Goal: Navigation & Orientation: Find specific page/section

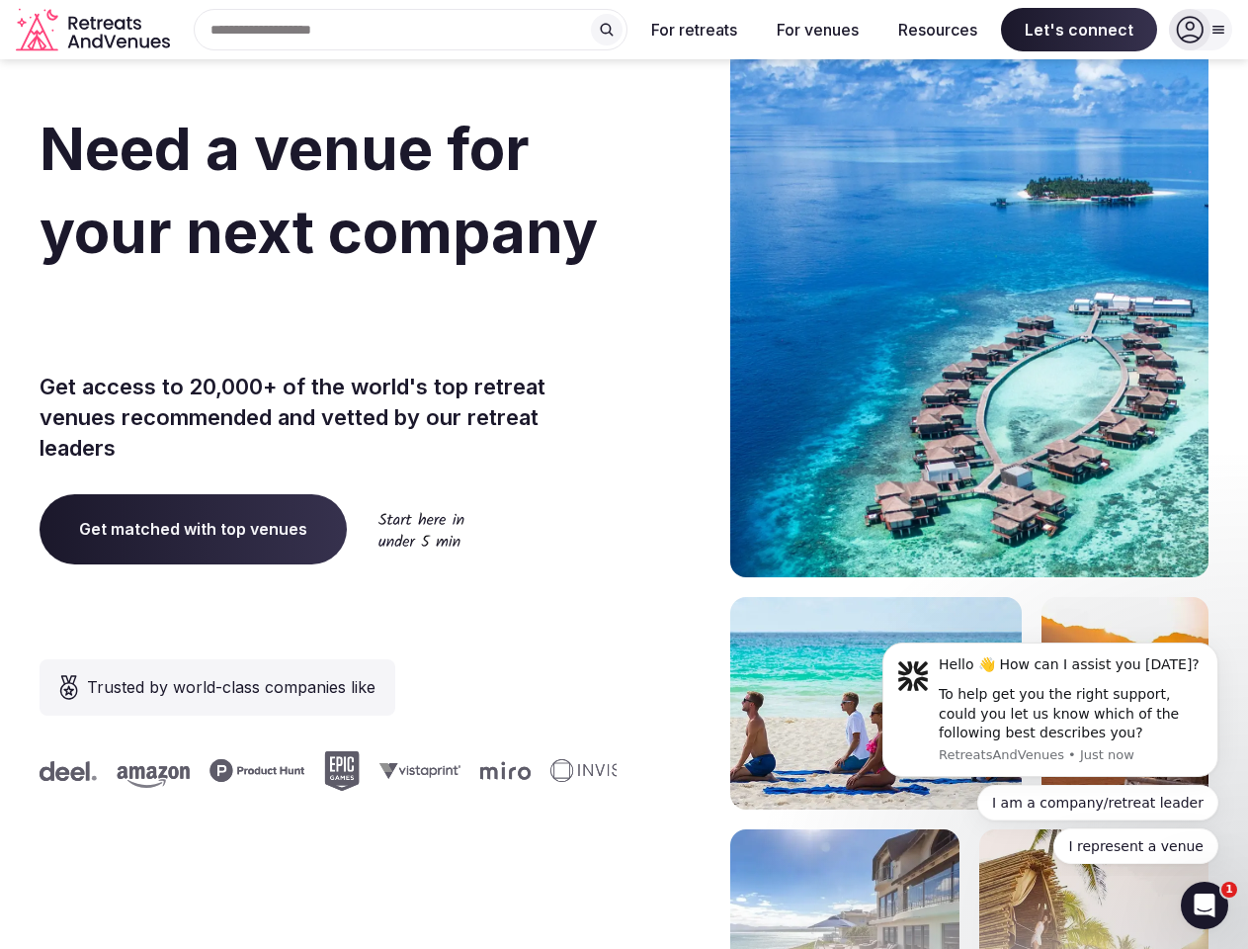
click at [624, 474] on div "Need a venue for your next company retreat? Get access to 20,000+ of the world'…" at bounding box center [624, 591] width 1169 height 1191
click at [411, 30] on div "Search Popular Destinations [GEOGRAPHIC_DATA], [GEOGRAPHIC_DATA] [GEOGRAPHIC_DA…" at bounding box center [403, 30] width 450 height 42
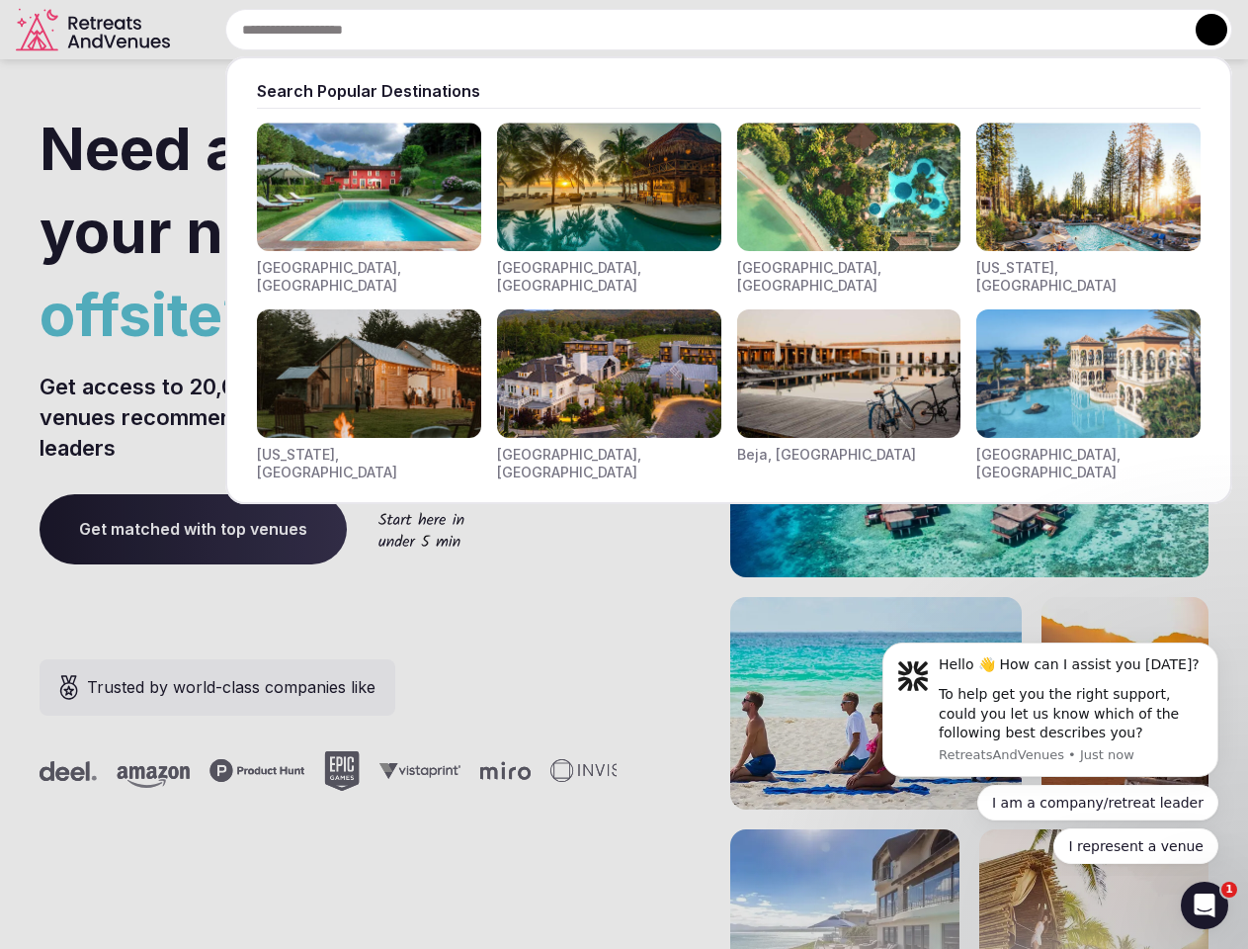
click at [607, 30] on input "text" at bounding box center [728, 30] width 1007 height 42
click at [695, 30] on input "text" at bounding box center [728, 30] width 1007 height 42
click at [817, 30] on input "text" at bounding box center [728, 30] width 1007 height 42
click at [938, 30] on input "text" at bounding box center [728, 30] width 1007 height 42
click at [1079, 30] on input "text" at bounding box center [728, 30] width 1007 height 42
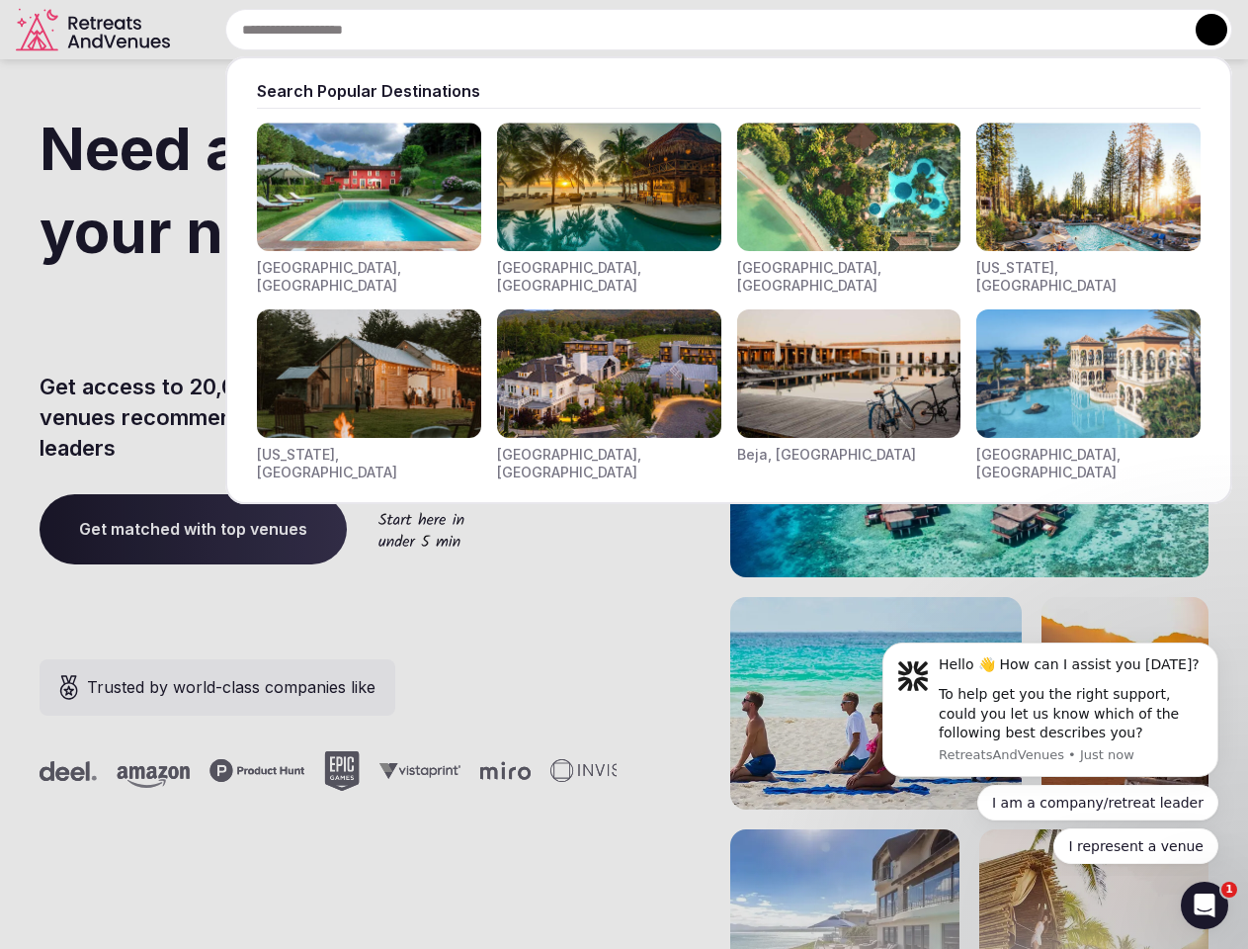
click at [1201, 30] on button at bounding box center [1212, 30] width 32 height 32
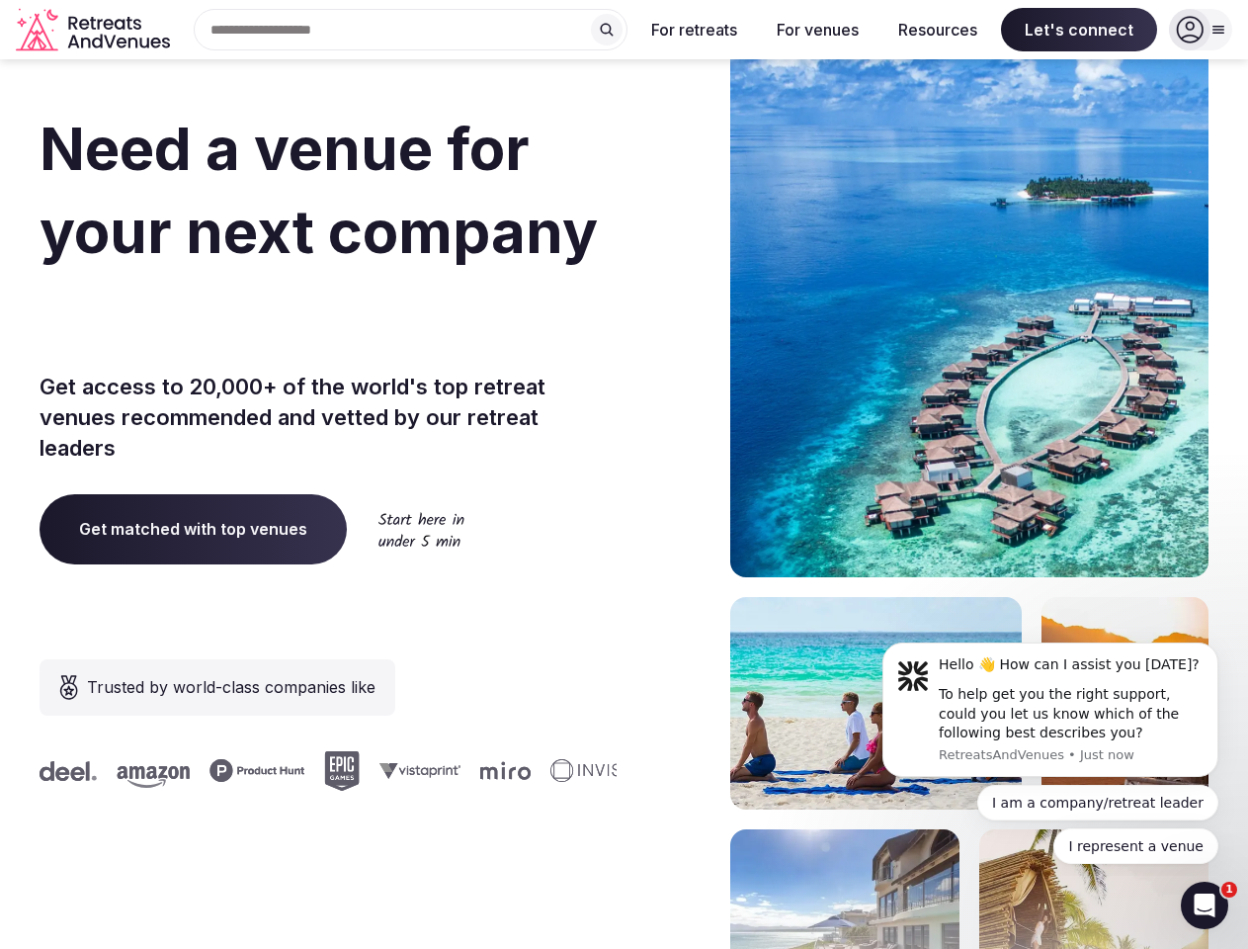
click at [1050, 710] on div "To help get you the right support, could you let us know which of the following…" at bounding box center [1071, 714] width 265 height 58
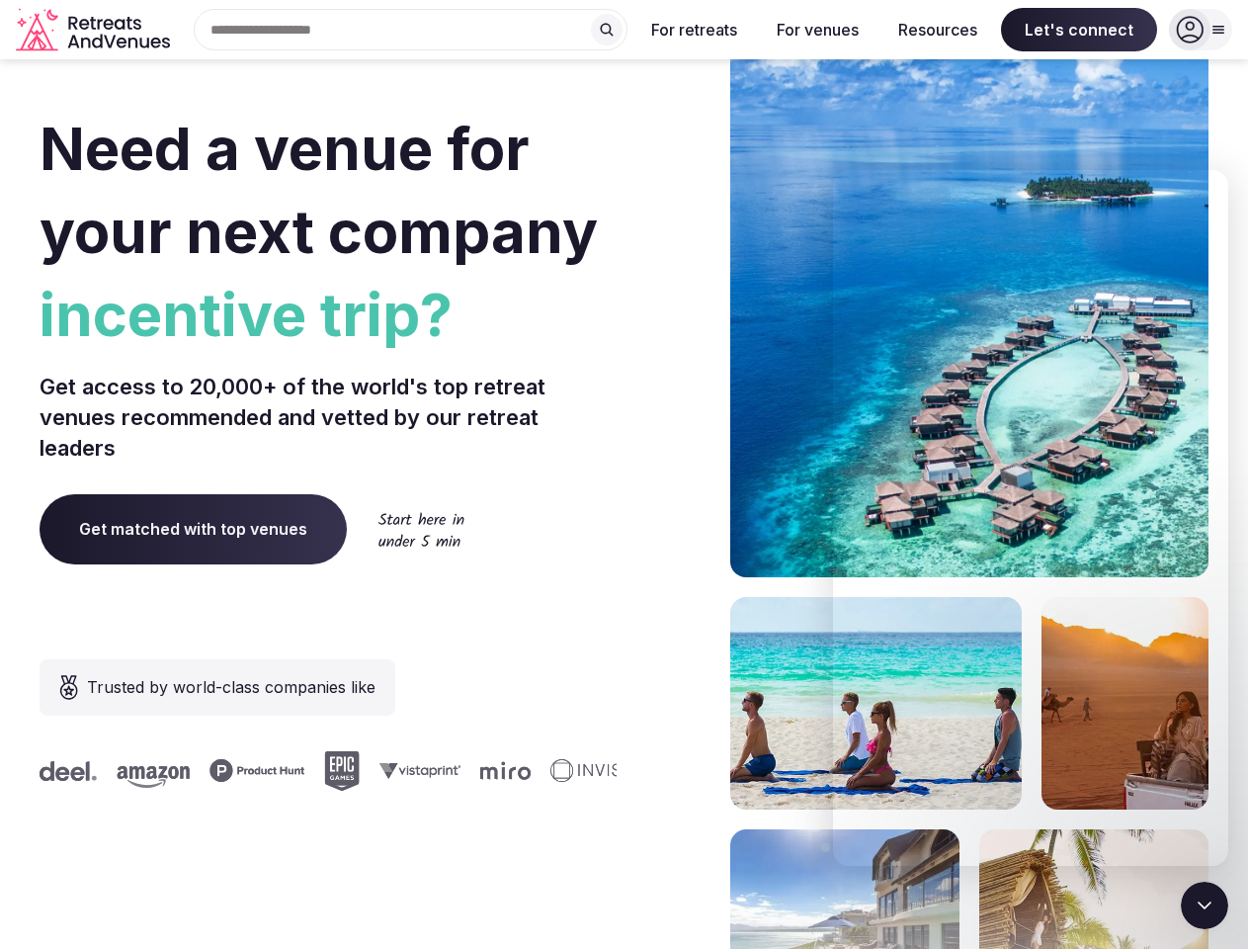
click at [1222, 648] on section "Need a venue for your next company incentive trip? Get access to 20,000+ of the…" at bounding box center [624, 591] width 1248 height 1191
